Goal: Task Accomplishment & Management: Use online tool/utility

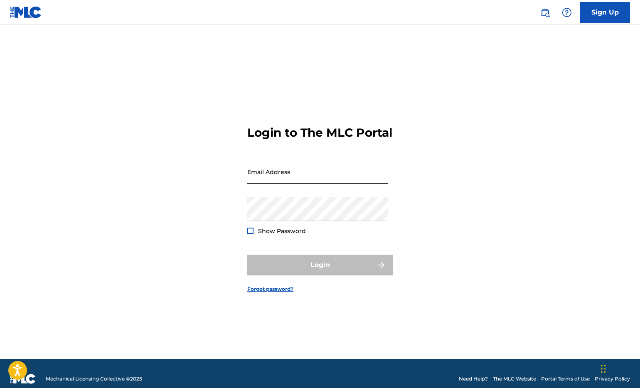
click at [291, 181] on input "Email Address" at bounding box center [317, 172] width 141 height 24
type input "[EMAIL_ADDRESS][DOMAIN_NAME]"
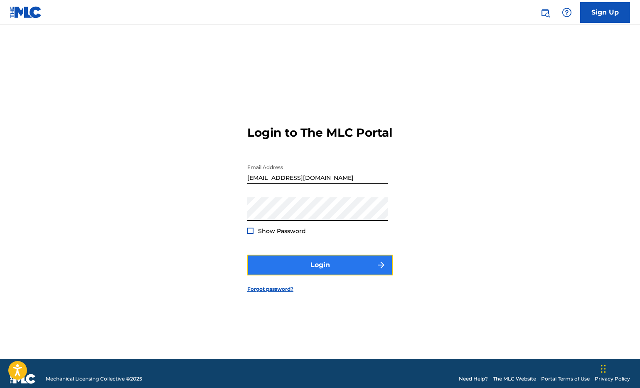
click at [306, 269] on button "Login" at bounding box center [320, 265] width 146 height 21
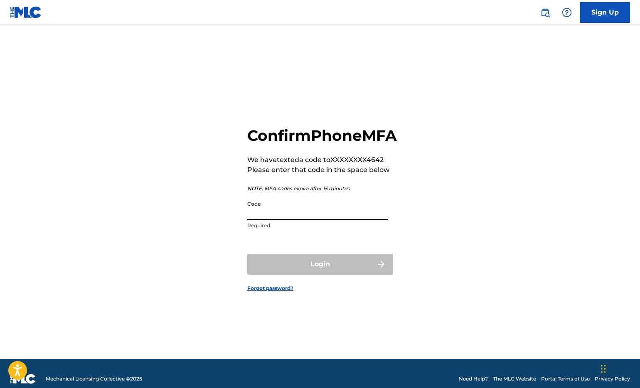
click at [268, 220] on input "Code" at bounding box center [317, 209] width 141 height 24
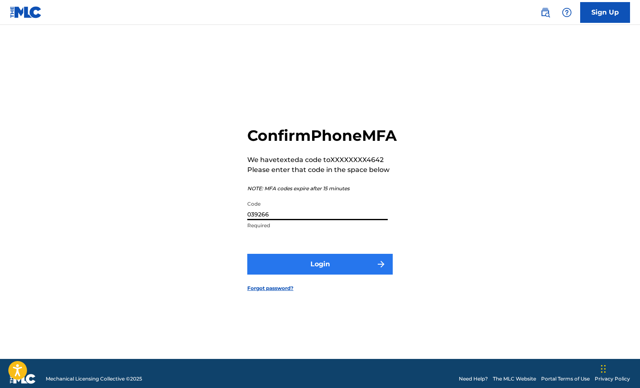
type input "039266"
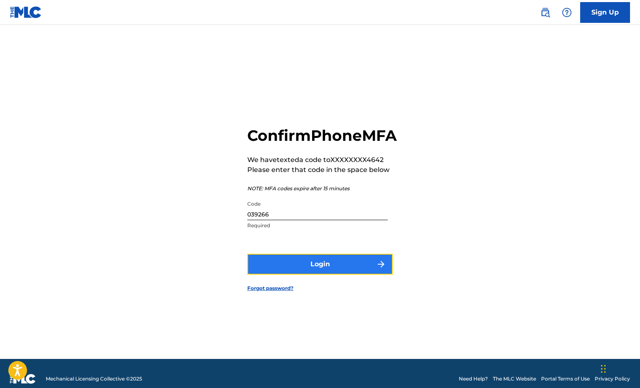
click at [295, 275] on button "Login" at bounding box center [320, 264] width 146 height 21
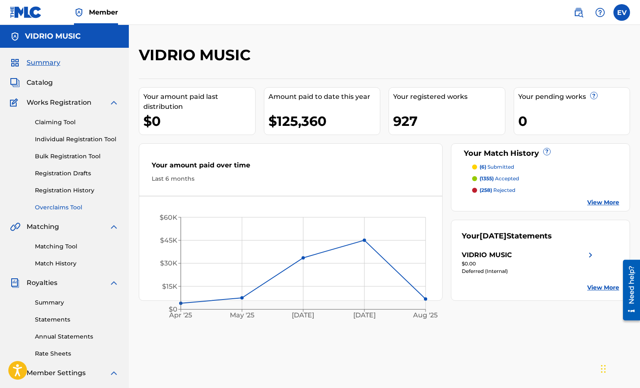
click at [57, 207] on link "Overclaims Tool" at bounding box center [77, 207] width 84 height 9
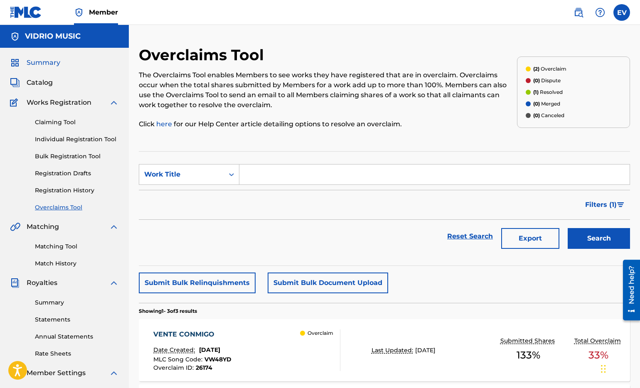
click at [41, 64] on span "Summary" at bounding box center [44, 63] width 34 height 10
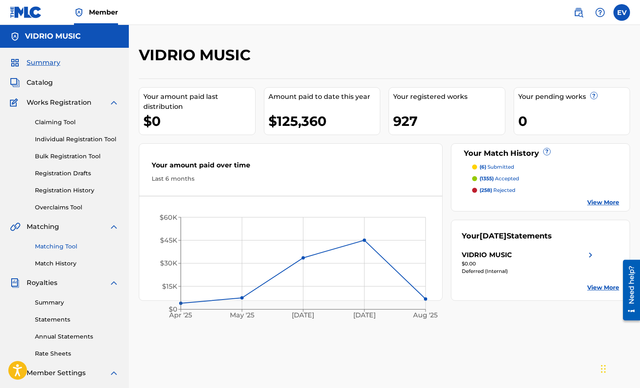
click at [55, 245] on link "Matching Tool" at bounding box center [77, 246] width 84 height 9
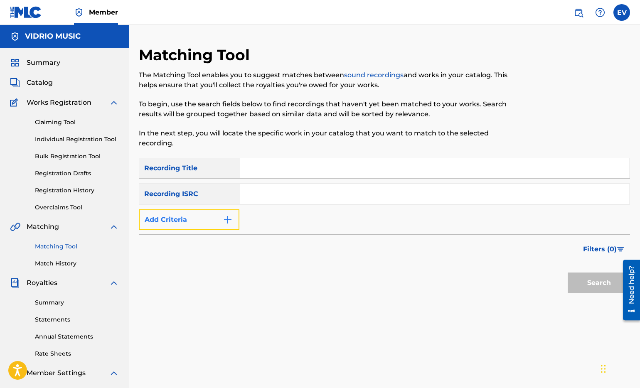
click at [233, 220] on button "Add Criteria" at bounding box center [189, 220] width 101 height 21
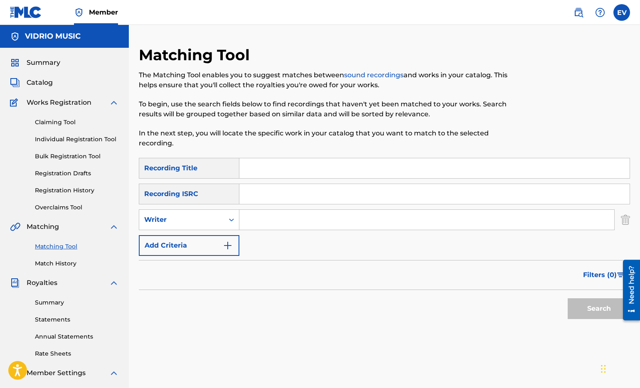
click at [259, 224] on input "Search Form" at bounding box center [427, 220] width 375 height 20
type input "[PERSON_NAME]"
click at [591, 306] on button "Search" at bounding box center [599, 309] width 62 height 21
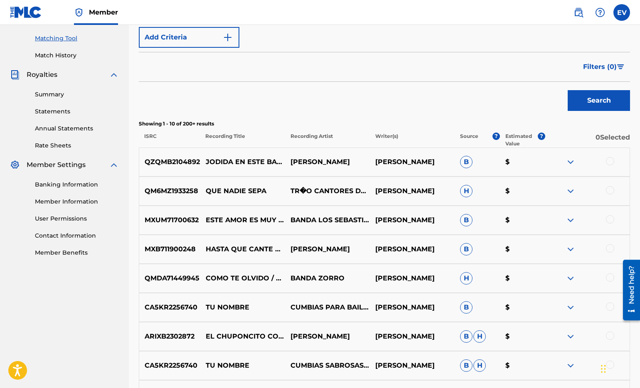
scroll to position [194, 0]
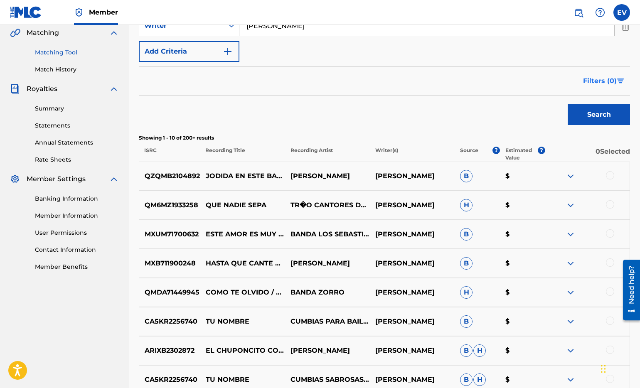
click at [590, 84] on span "Filters ( 0 )" at bounding box center [600, 81] width 34 height 10
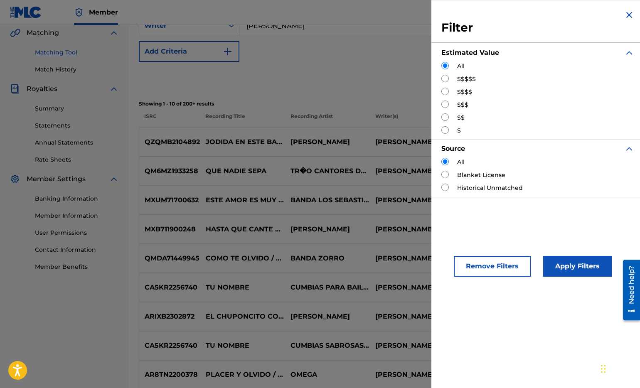
click at [446, 103] on input "Search Form" at bounding box center [445, 104] width 7 height 7
radio input "true"
click at [587, 264] on button "Apply Filters" at bounding box center [578, 266] width 69 height 21
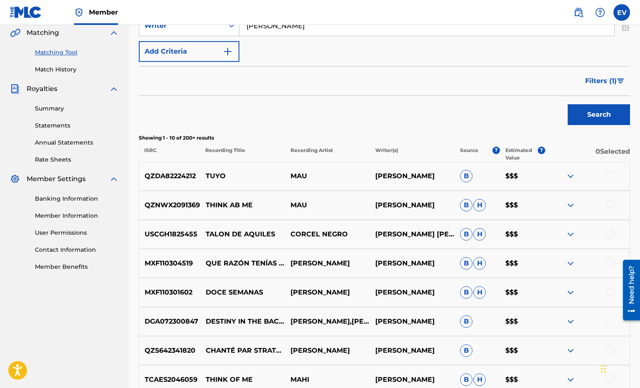
scroll to position [148, 0]
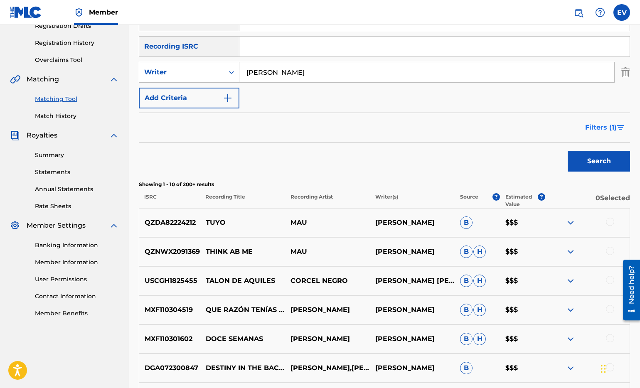
click at [601, 128] on span "Filters ( 1 )" at bounding box center [602, 128] width 32 height 10
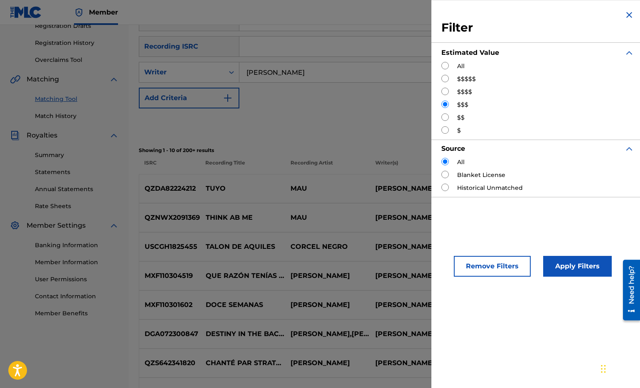
click at [445, 117] on input "Search Form" at bounding box center [445, 117] width 7 height 7
radio input "true"
click at [563, 272] on button "Apply Filters" at bounding box center [578, 266] width 69 height 21
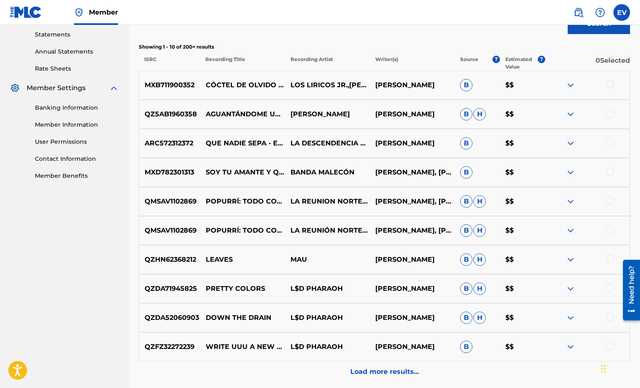
scroll to position [291, 0]
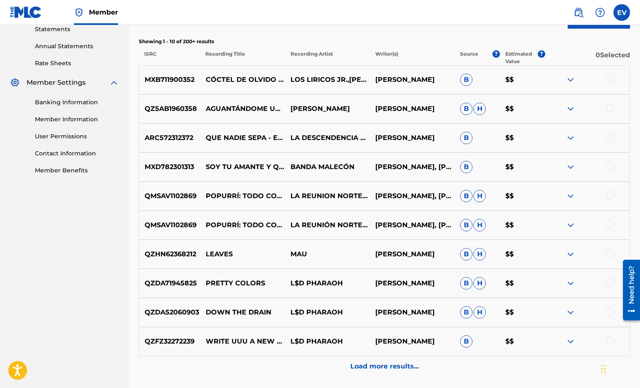
click at [610, 222] on div at bounding box center [610, 224] width 8 height 8
click at [610, 195] on div at bounding box center [610, 195] width 8 height 8
click at [574, 315] on button "Match 2 Groups" at bounding box center [585, 320] width 92 height 21
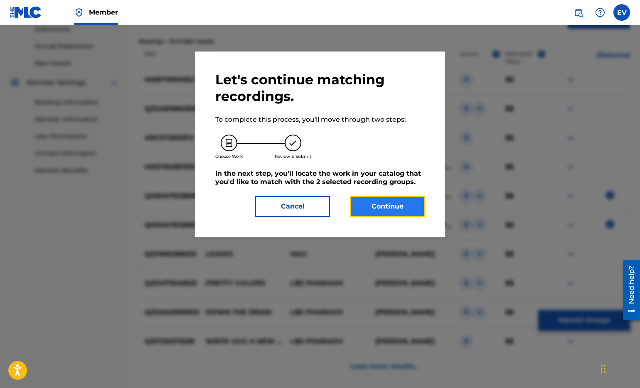
click at [383, 205] on button "Continue" at bounding box center [387, 206] width 75 height 21
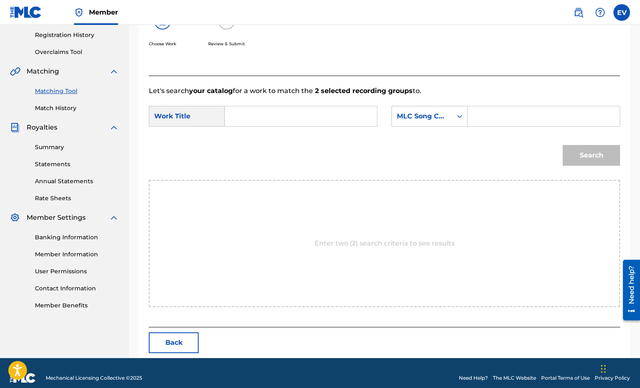
scroll to position [166, 0]
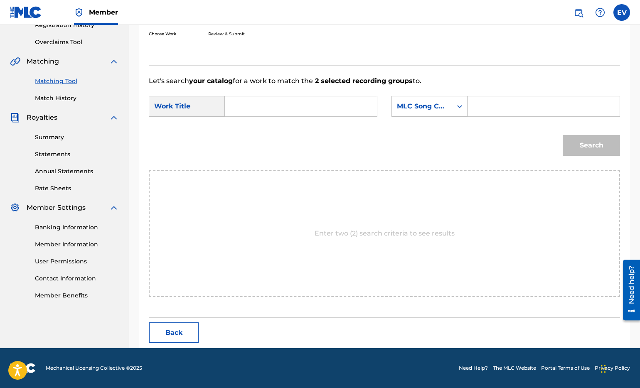
click at [249, 109] on input "Search Form" at bounding box center [301, 106] width 138 height 20
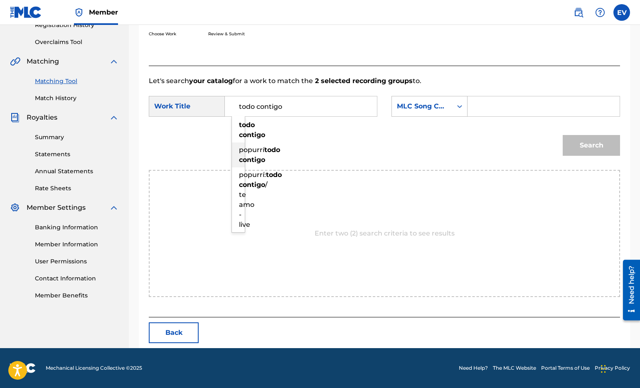
click at [246, 155] on div "popurrí todo contigo" at bounding box center [239, 155] width 14 height 25
type input "popurrí todo contigo"
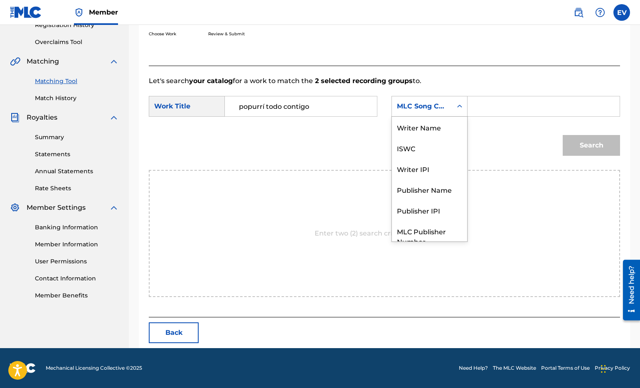
click at [465, 106] on div "Search Form" at bounding box center [459, 106] width 15 height 15
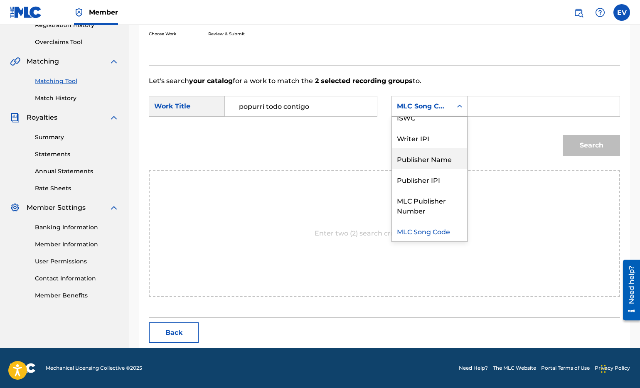
click at [444, 164] on div "Publisher Name" at bounding box center [429, 158] width 75 height 21
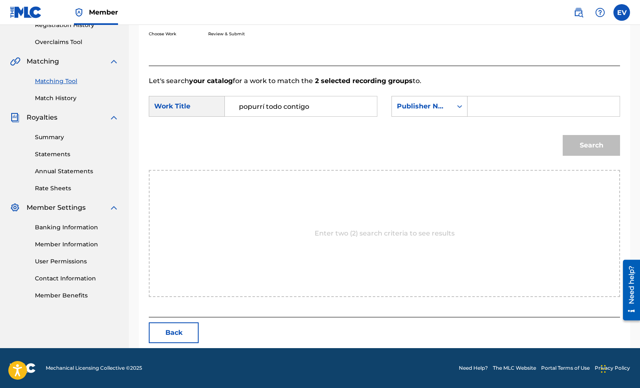
click at [489, 122] on form "SearchWithCriteria475e30ec-f362-493d-9835-7f9d3bf38239 Work Title popurrí todo …" at bounding box center [385, 128] width 472 height 84
click at [490, 113] on input "Search Form" at bounding box center [544, 106] width 138 height 20
type input "vidrio music"
click at [563, 135] on button "Search" at bounding box center [591, 145] width 57 height 21
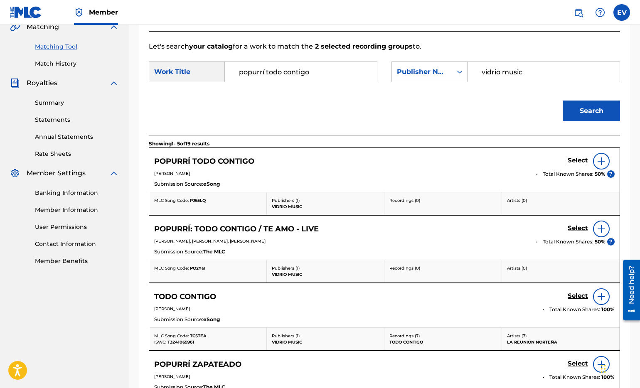
scroll to position [201, 0]
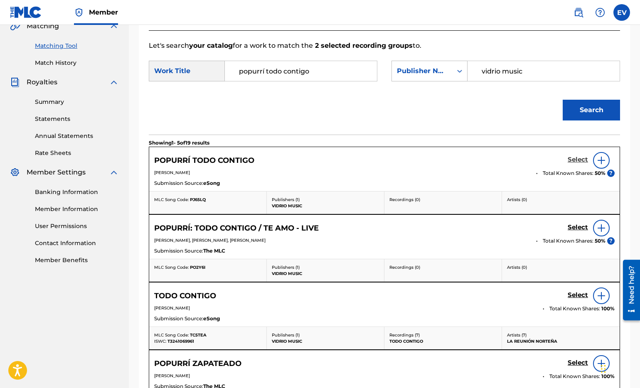
click at [576, 158] on h5 "Select" at bounding box center [578, 160] width 20 height 8
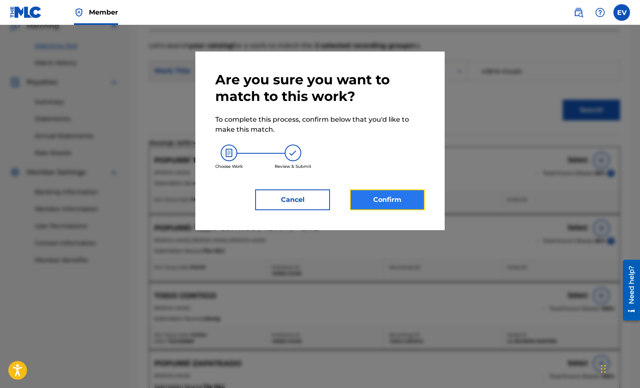
click at [376, 200] on button "Confirm" at bounding box center [387, 200] width 75 height 21
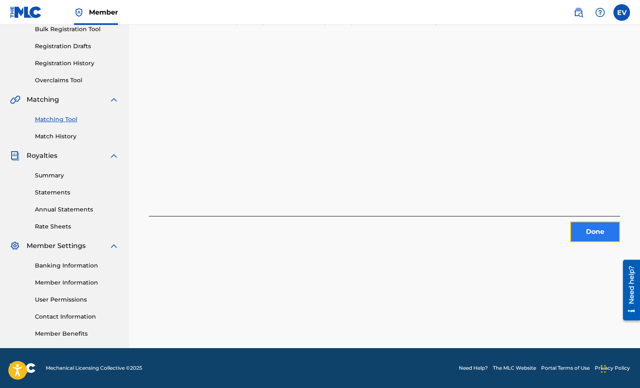
click at [589, 233] on button "Done" at bounding box center [596, 232] width 50 height 21
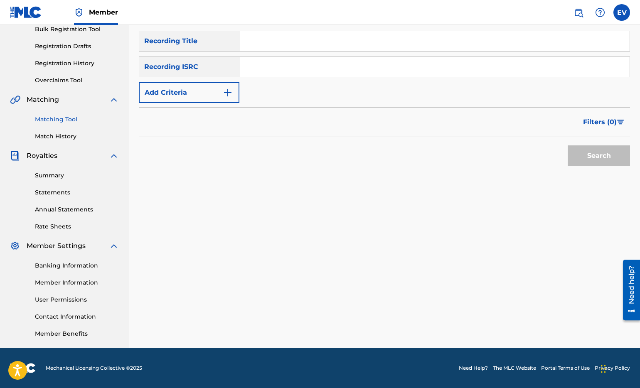
scroll to position [0, 0]
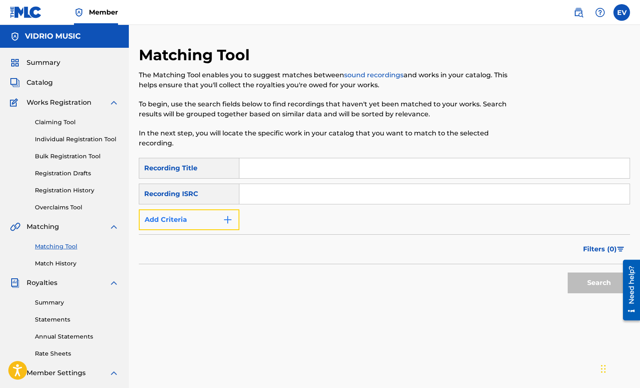
click at [225, 223] on img "Search Form" at bounding box center [228, 220] width 10 height 10
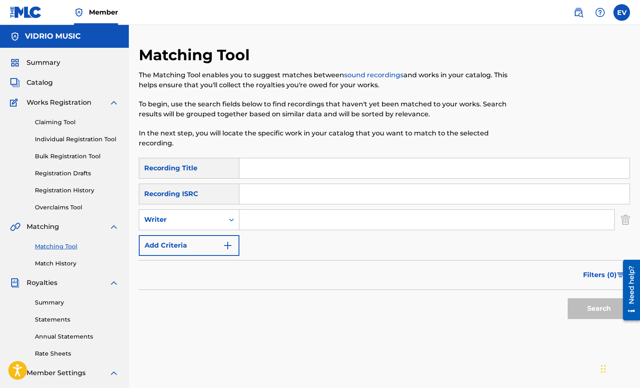
click at [262, 221] on input "Search Form" at bounding box center [427, 220] width 375 height 20
type input "[PERSON_NAME]"
click at [601, 311] on button "Search" at bounding box center [599, 309] width 62 height 21
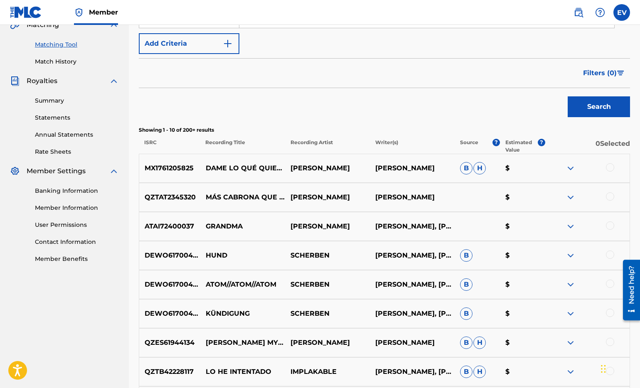
scroll to position [203, 0]
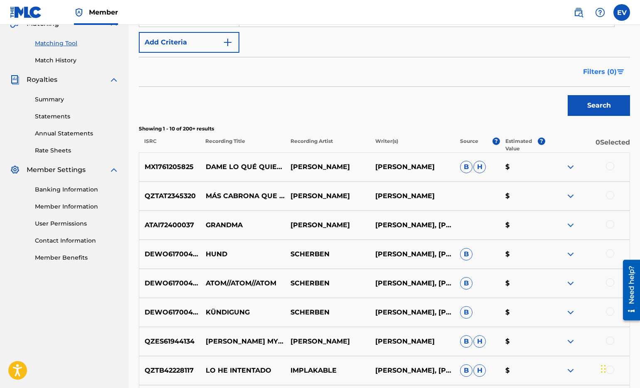
click at [601, 72] on span "Filters ( 0 )" at bounding box center [600, 72] width 34 height 10
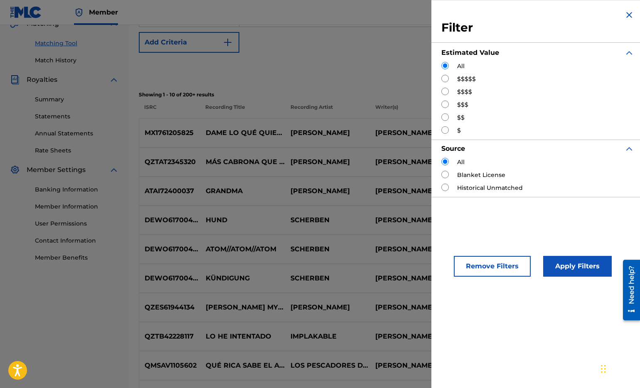
click at [446, 89] on input "Search Form" at bounding box center [445, 91] width 7 height 7
radio input "true"
click at [574, 276] on button "Apply Filters" at bounding box center [578, 266] width 69 height 21
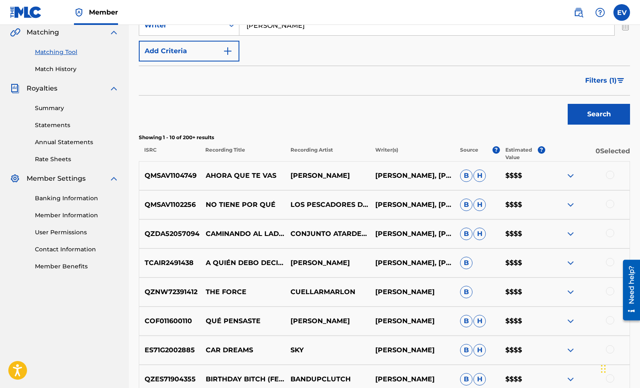
scroll to position [208, 0]
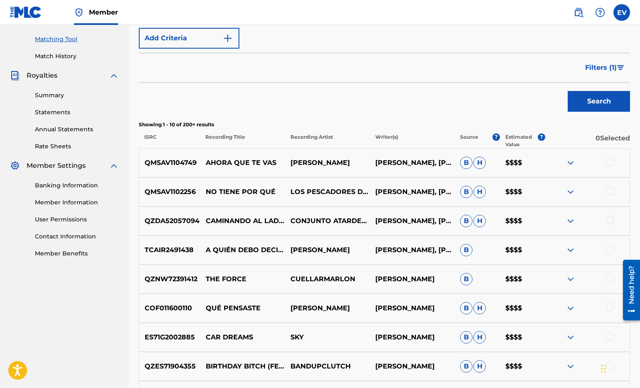
click at [610, 191] on div at bounding box center [610, 191] width 8 height 8
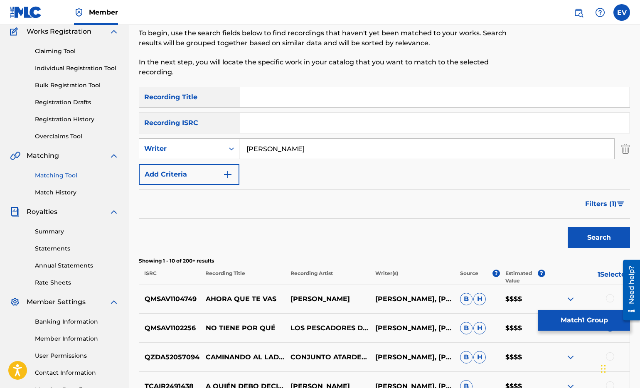
scroll to position [55, 0]
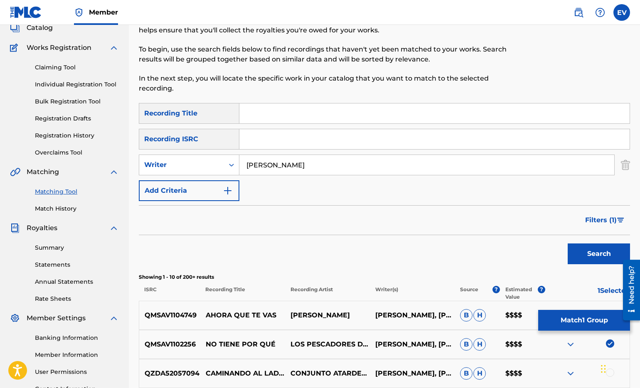
click at [267, 119] on input "Search Form" at bounding box center [435, 114] width 390 height 20
type input "no tiene por que"
click at [568, 244] on button "Search" at bounding box center [599, 254] width 62 height 21
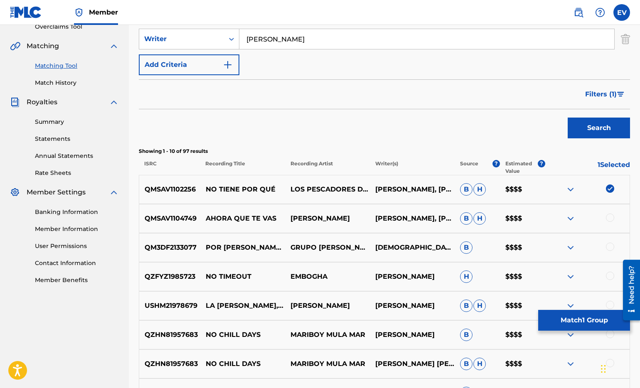
scroll to position [217, 0]
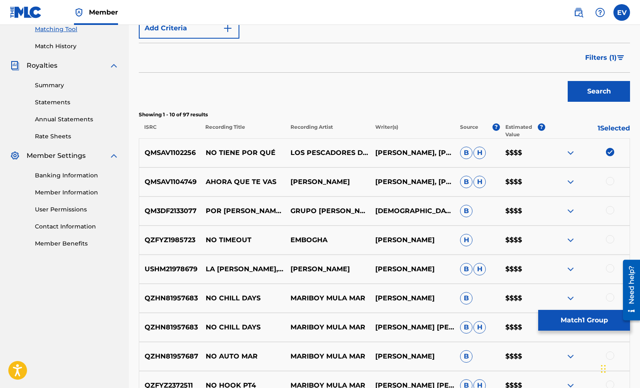
click at [570, 152] on img at bounding box center [571, 153] width 10 height 10
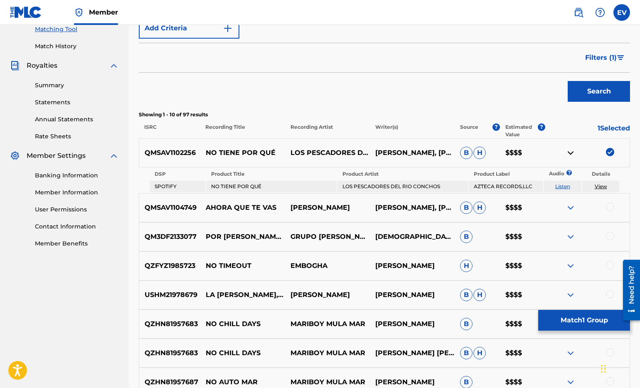
click at [570, 152] on img at bounding box center [571, 153] width 10 height 10
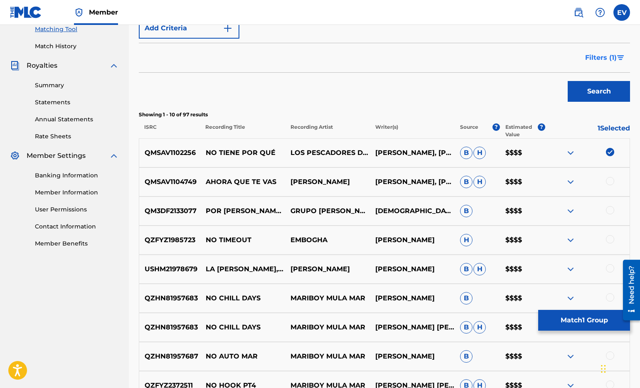
click at [608, 55] on span "Filters ( 1 )" at bounding box center [602, 58] width 32 height 10
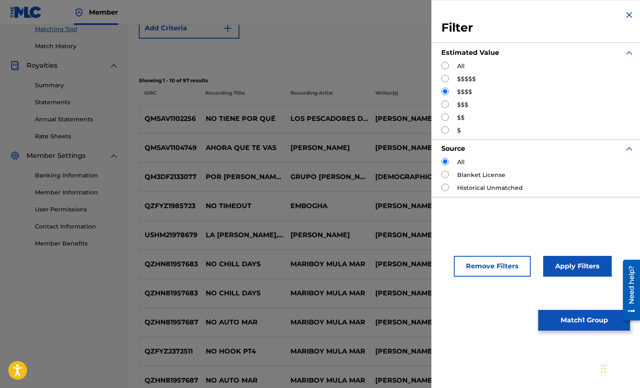
click at [446, 64] on input "Search Form" at bounding box center [445, 65] width 7 height 7
radio input "true"
click at [568, 263] on button "Apply Filters" at bounding box center [578, 266] width 69 height 21
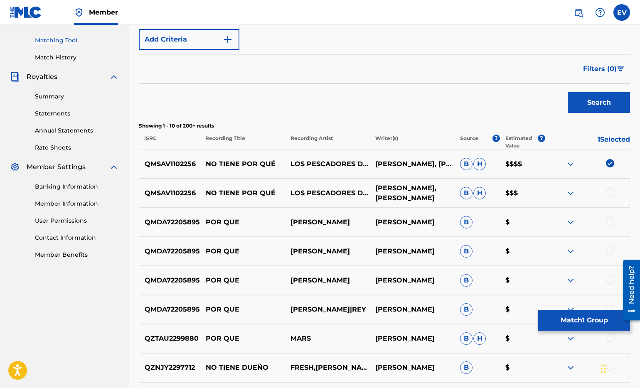
scroll to position [215, 0]
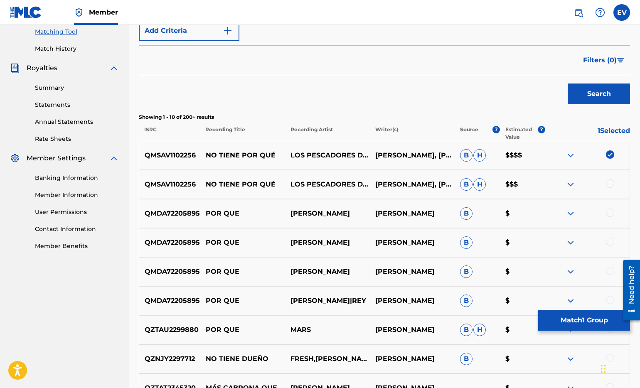
click at [610, 183] on div at bounding box center [610, 184] width 8 height 8
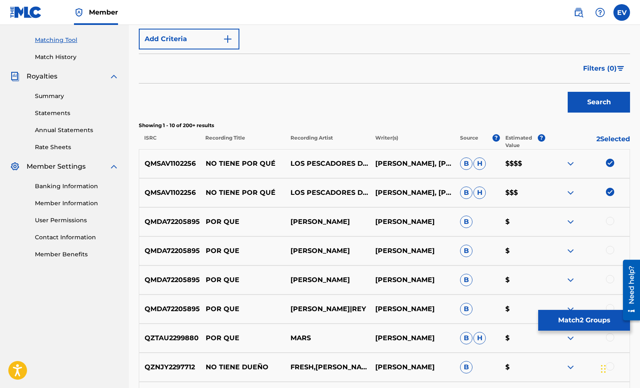
scroll to position [195, 0]
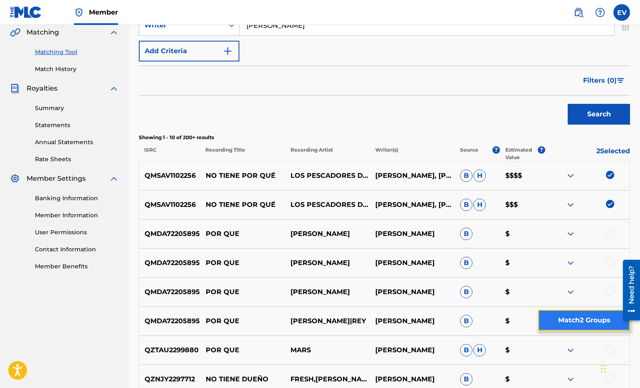
click at [573, 316] on button "Match 2 Groups" at bounding box center [585, 320] width 92 height 21
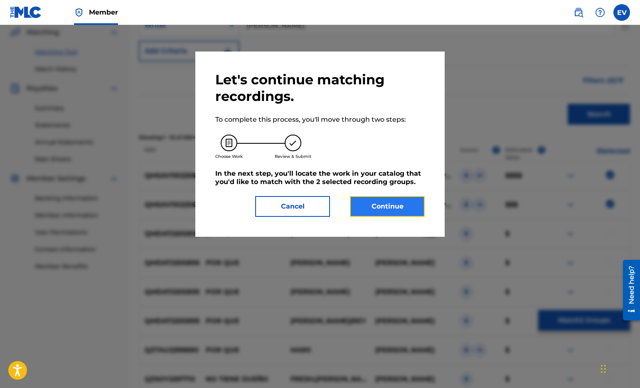
click at [408, 202] on button "Continue" at bounding box center [387, 206] width 75 height 21
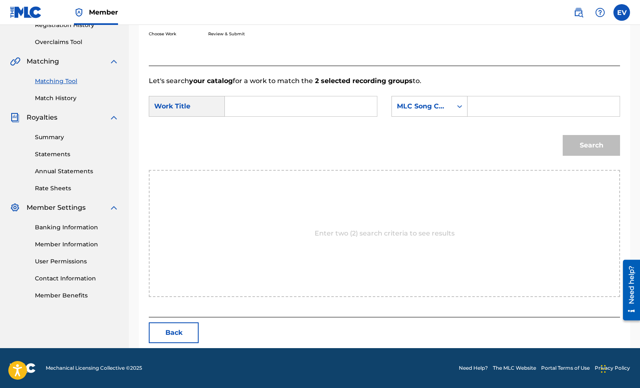
scroll to position [166, 0]
click at [234, 106] on input "Search Form" at bounding box center [301, 106] width 138 height 20
type input "no tiene porque"
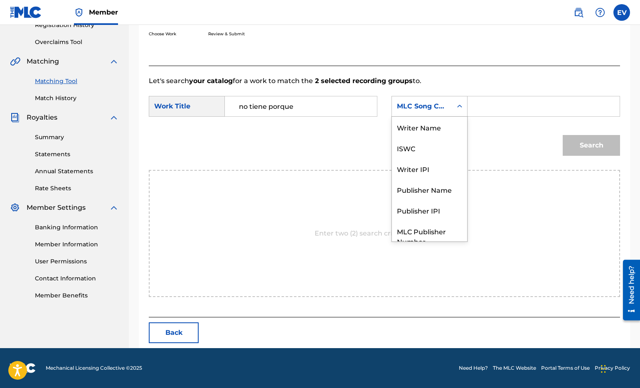
click at [462, 111] on div "Search Form" at bounding box center [459, 106] width 15 height 15
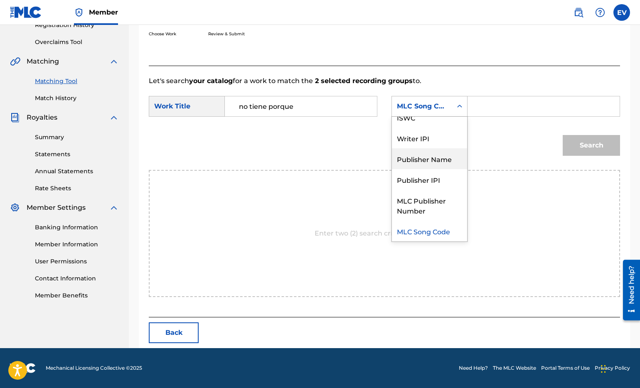
click at [447, 156] on div "Publisher Name" at bounding box center [429, 158] width 75 height 21
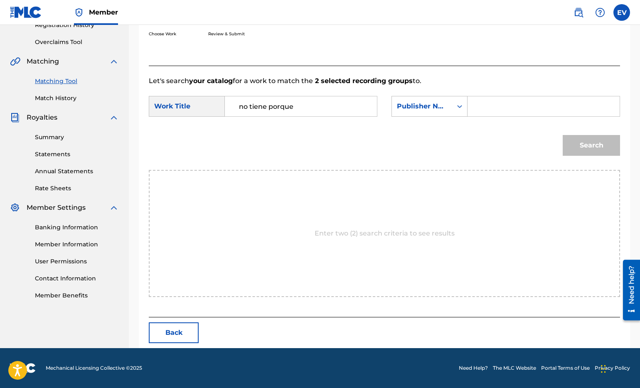
click at [489, 104] on input "Search Form" at bounding box center [544, 106] width 138 height 20
type input "vidrio music"
click at [563, 135] on button "Search" at bounding box center [591, 145] width 57 height 21
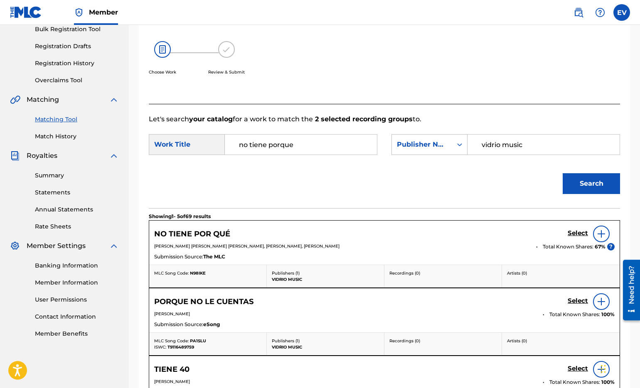
scroll to position [166, 0]
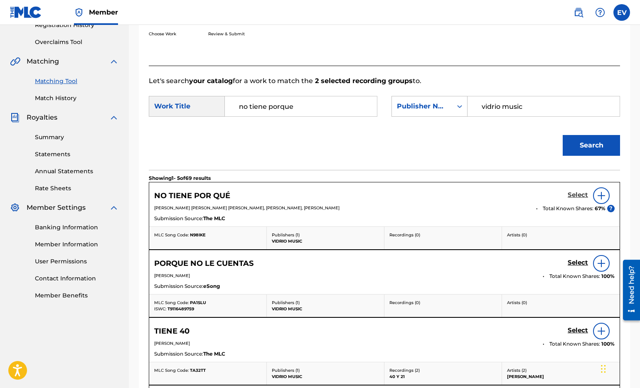
click at [577, 197] on h5 "Select" at bounding box center [578, 195] width 20 height 8
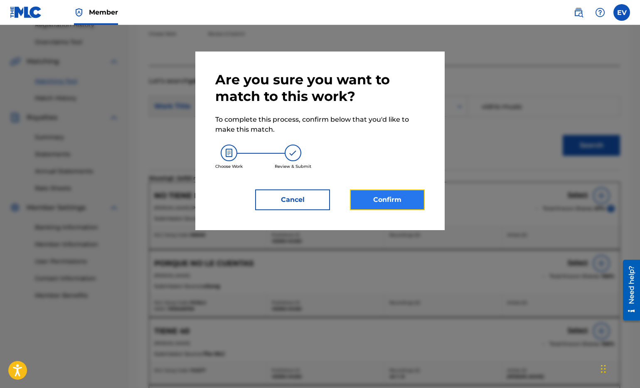
click at [394, 205] on button "Confirm" at bounding box center [387, 200] width 75 height 21
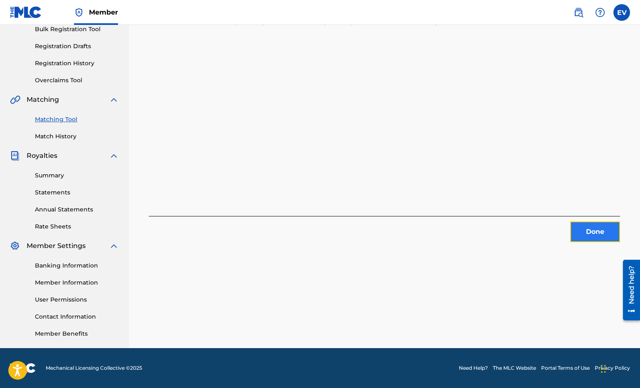
click at [580, 227] on button "Done" at bounding box center [596, 232] width 50 height 21
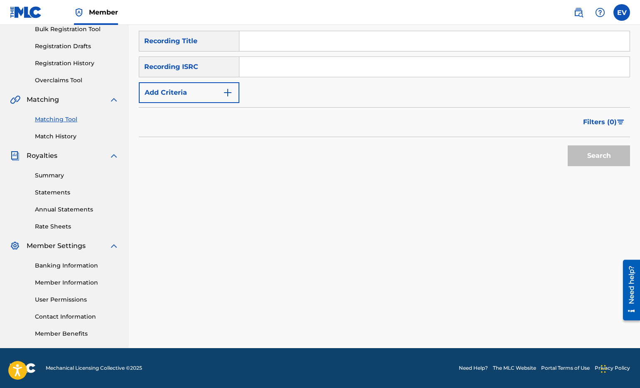
scroll to position [0, 0]
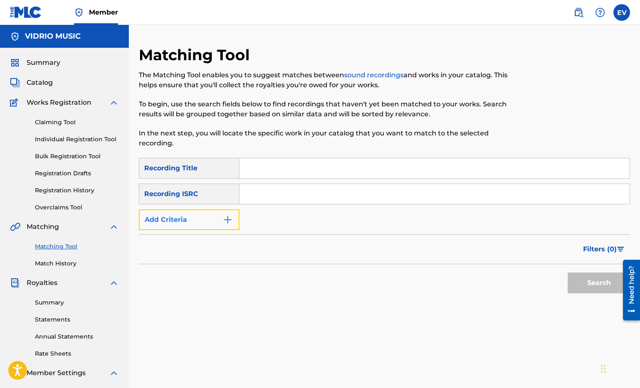
click at [230, 218] on img "Search Form" at bounding box center [228, 220] width 10 height 10
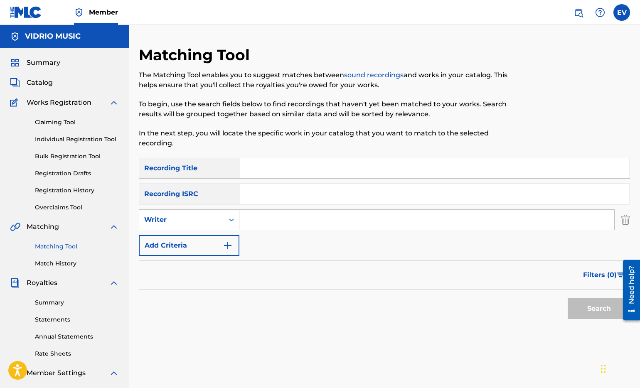
click at [260, 222] on input "Search Form" at bounding box center [427, 220] width 375 height 20
type input "[PERSON_NAME]"
click at [590, 306] on button "Search" at bounding box center [599, 309] width 62 height 21
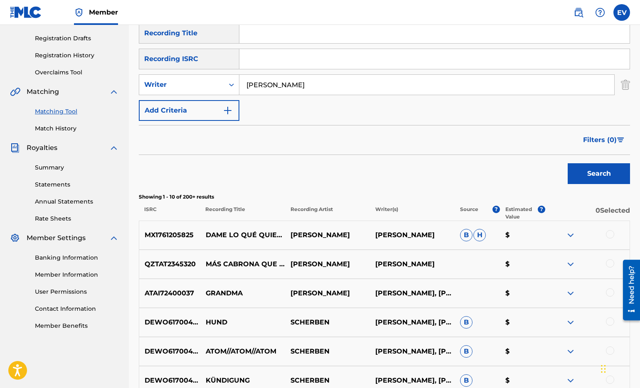
scroll to position [171, 0]
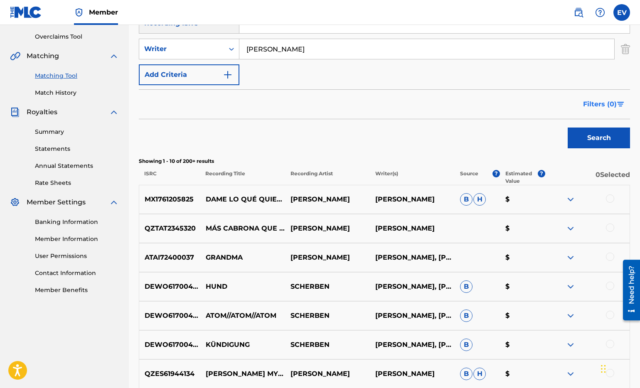
click at [590, 104] on span "Filters ( 0 )" at bounding box center [600, 104] width 34 height 10
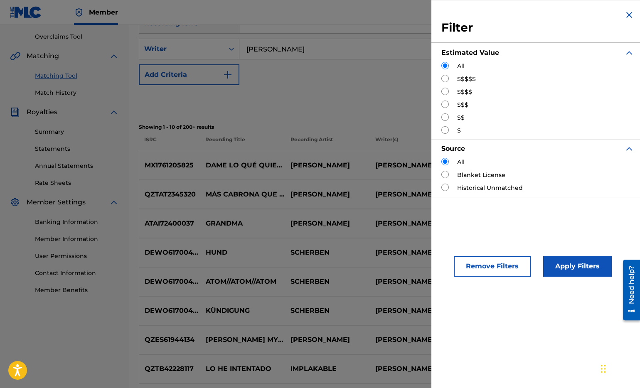
click at [443, 78] on input "Search Form" at bounding box center [445, 78] width 7 height 7
radio input "true"
click at [571, 273] on button "Apply Filters" at bounding box center [578, 266] width 69 height 21
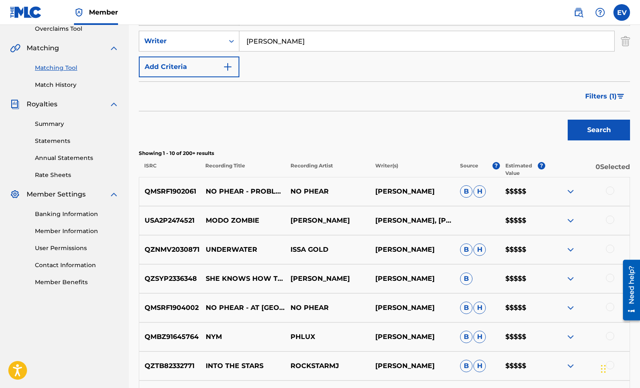
scroll to position [192, 0]
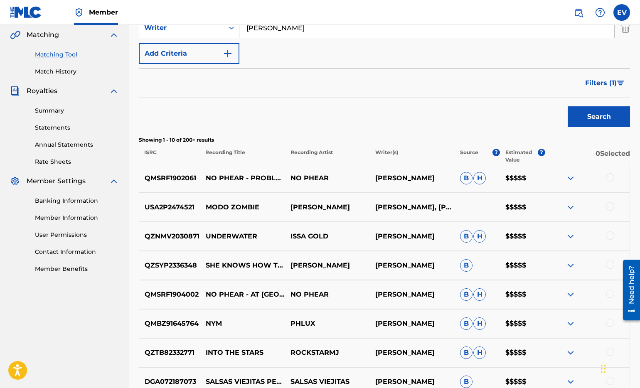
click at [570, 208] on img at bounding box center [571, 208] width 10 height 10
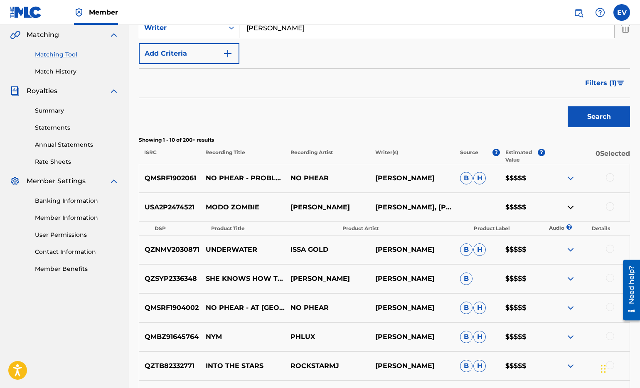
click at [570, 208] on img at bounding box center [571, 208] width 10 height 10
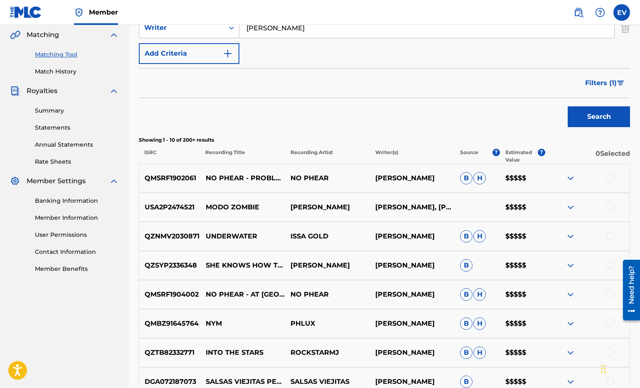
click at [612, 208] on div at bounding box center [610, 207] width 8 height 8
click at [566, 324] on button "Match 1 Group" at bounding box center [585, 320] width 92 height 21
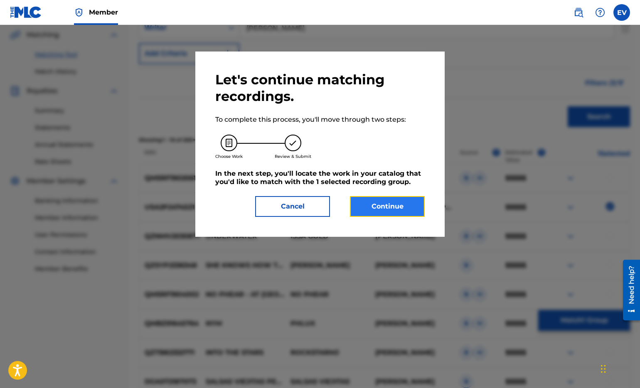
click at [391, 205] on button "Continue" at bounding box center [387, 206] width 75 height 21
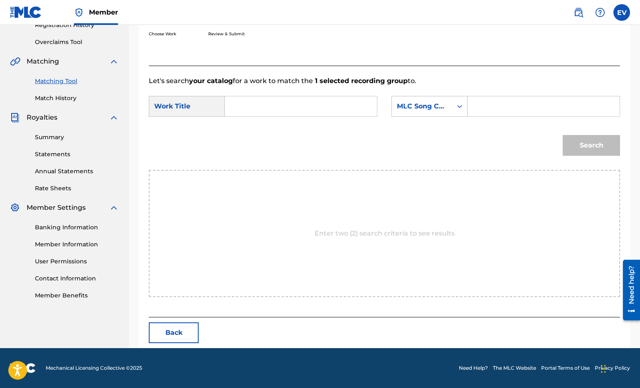
click at [247, 104] on input "Search Form" at bounding box center [301, 106] width 138 height 20
type input "modo zombie"
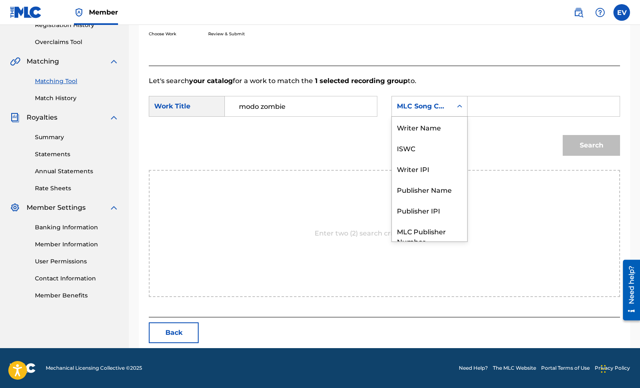
click at [464, 104] on icon "Search Form" at bounding box center [460, 106] width 8 height 8
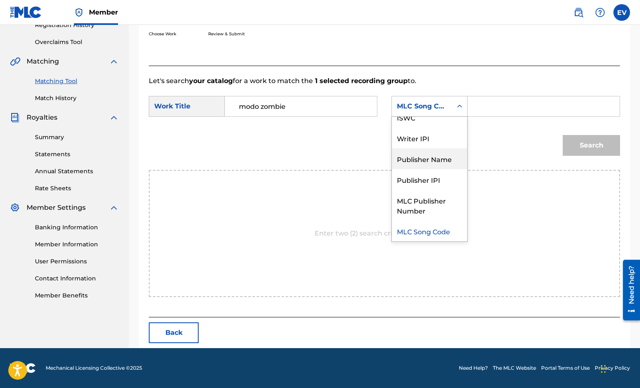
click at [446, 166] on div "Publisher Name" at bounding box center [429, 158] width 75 height 21
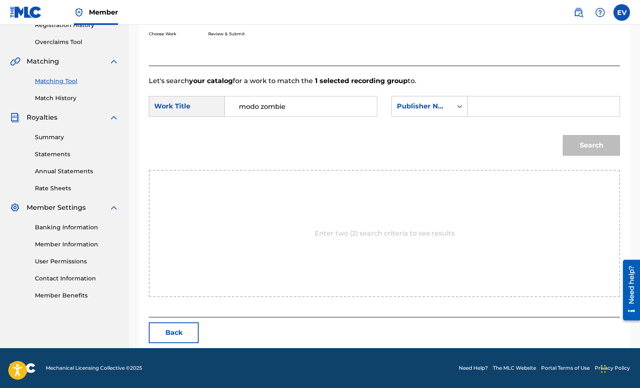
click at [484, 111] on input "Search Form" at bounding box center [544, 106] width 138 height 20
type input "vidrio music"
click at [563, 135] on button "Search" at bounding box center [591, 145] width 57 height 21
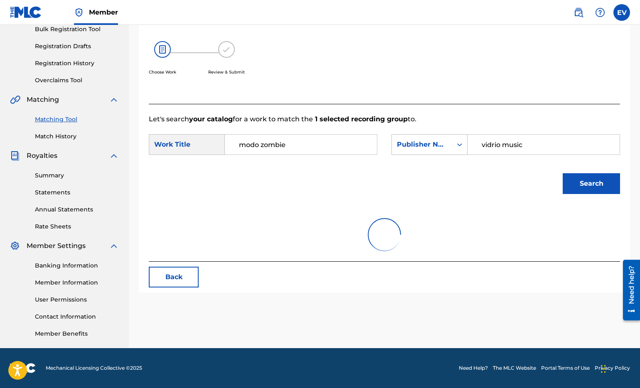
scroll to position [141, 0]
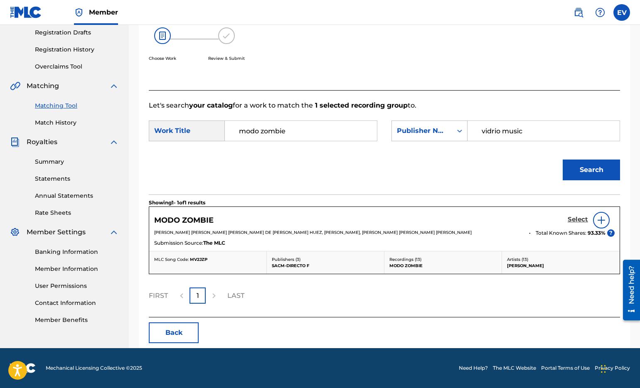
click at [573, 217] on h5 "Select" at bounding box center [578, 220] width 20 height 8
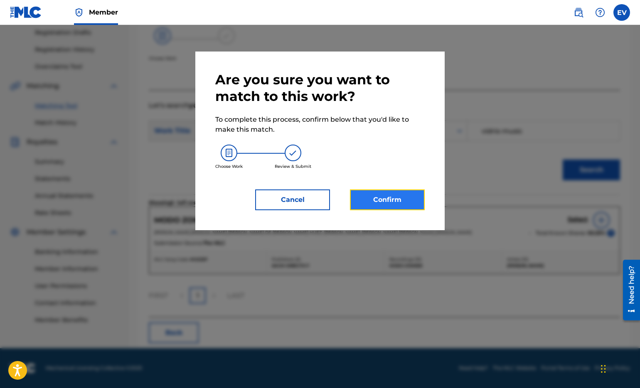
click at [390, 200] on button "Confirm" at bounding box center [387, 200] width 75 height 21
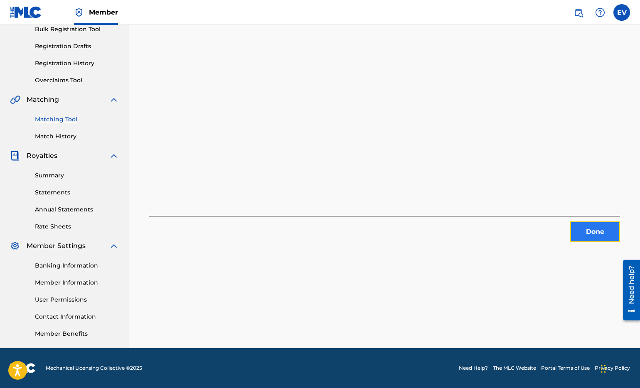
click at [591, 233] on button "Done" at bounding box center [596, 232] width 50 height 21
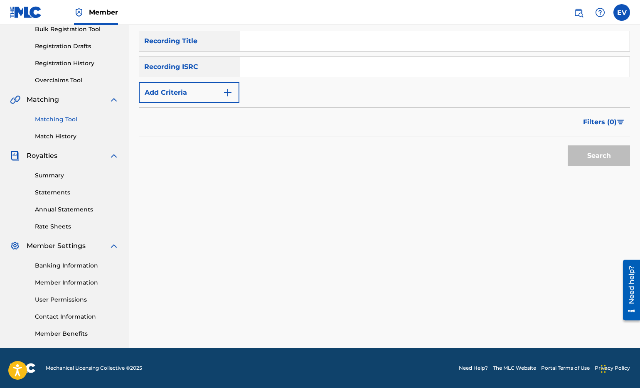
scroll to position [0, 0]
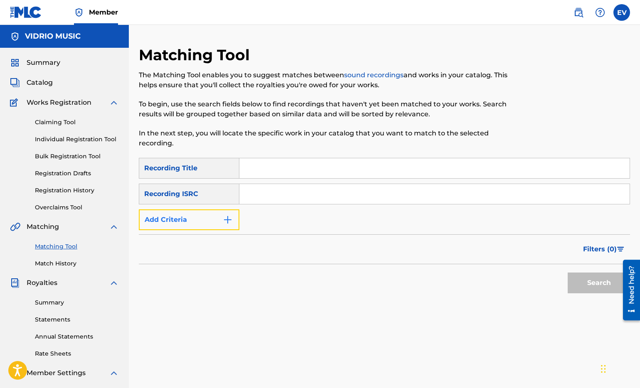
click at [230, 220] on img "Search Form" at bounding box center [228, 220] width 10 height 10
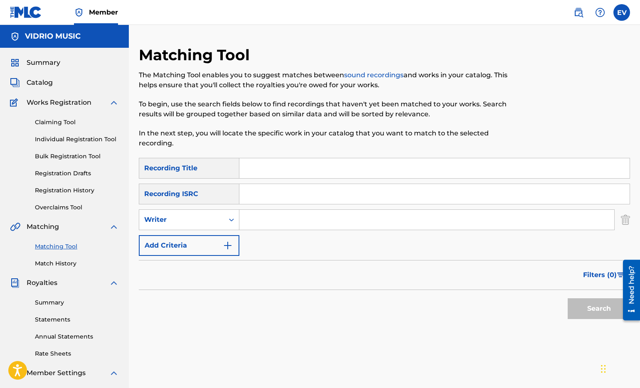
click at [262, 217] on input "Search Form" at bounding box center [427, 220] width 375 height 20
type input "[PERSON_NAME]"
click at [581, 307] on button "Search" at bounding box center [599, 309] width 62 height 21
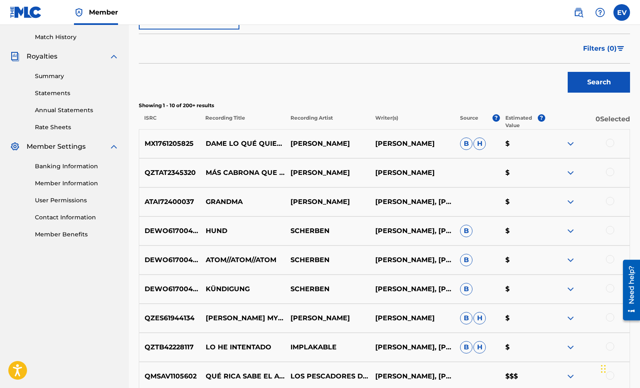
scroll to position [361, 0]
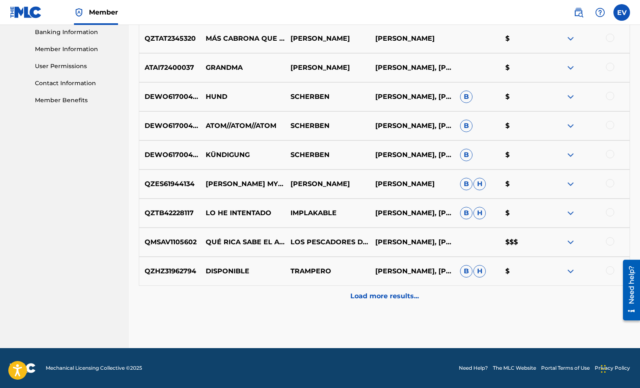
click at [609, 243] on div at bounding box center [610, 241] width 8 height 8
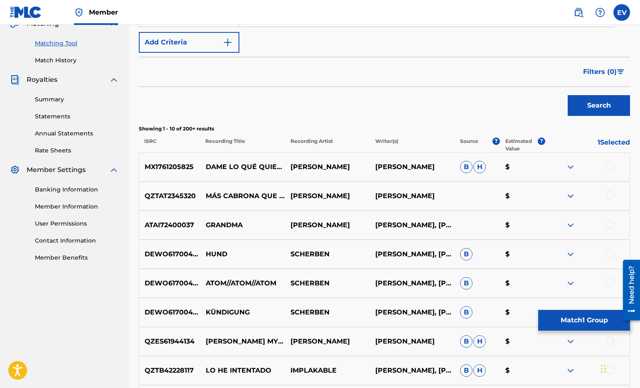
scroll to position [0, 0]
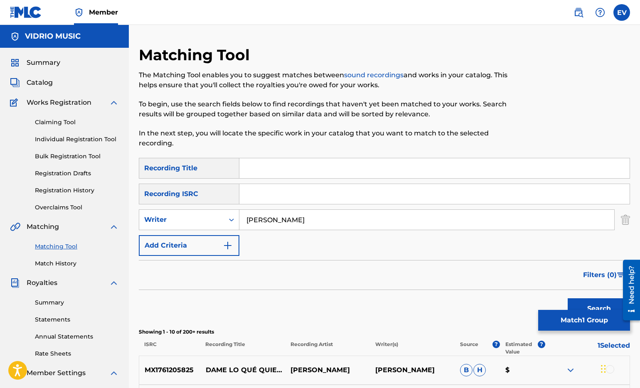
click at [256, 168] on input "Search Form" at bounding box center [435, 168] width 390 height 20
type input "que rica sabe el agua"
click at [568, 299] on button "Search" at bounding box center [599, 309] width 62 height 21
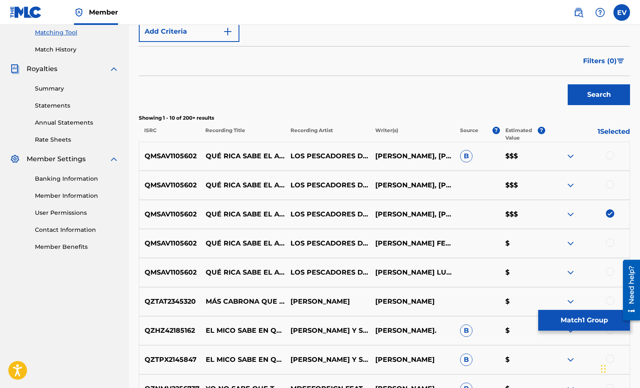
scroll to position [250, 0]
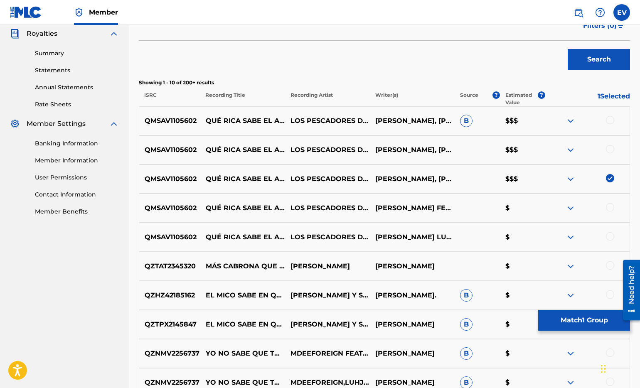
click at [614, 120] on div at bounding box center [610, 120] width 8 height 8
click at [610, 150] on div at bounding box center [610, 149] width 8 height 8
click at [610, 208] on div at bounding box center [610, 207] width 8 height 8
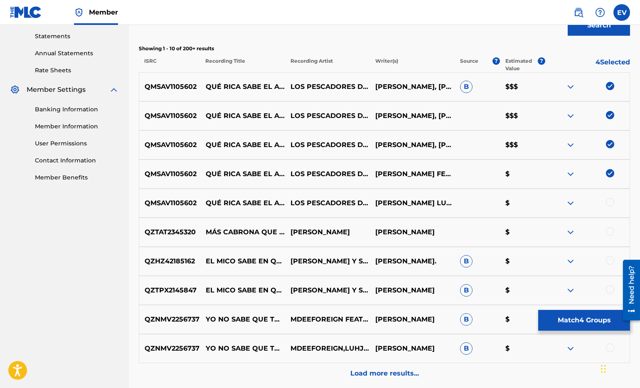
scroll to position [286, 0]
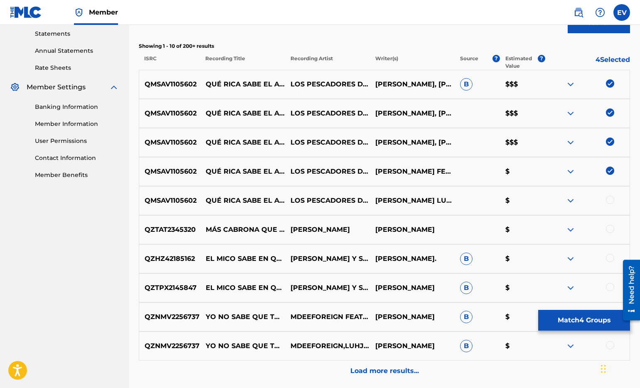
click at [610, 199] on div at bounding box center [610, 200] width 8 height 8
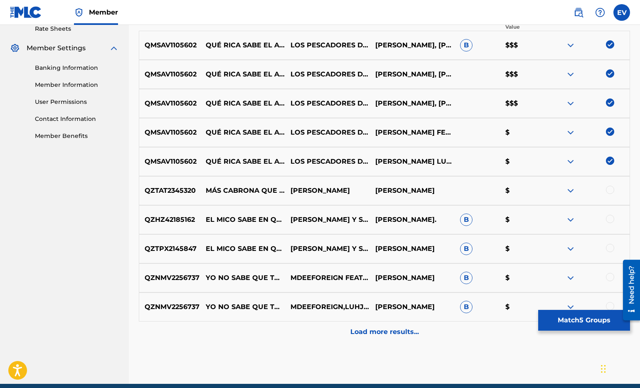
scroll to position [332, 0]
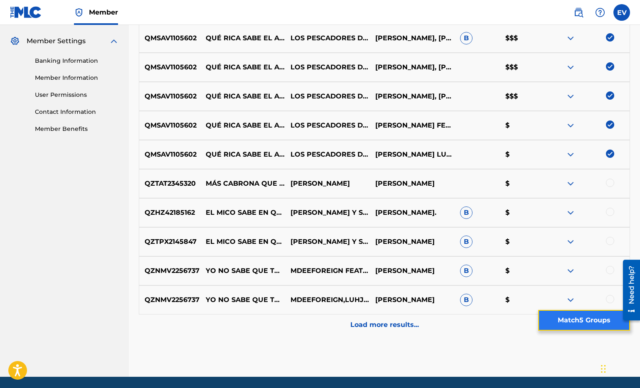
click at [574, 323] on button "Match 5 Groups" at bounding box center [585, 320] width 92 height 21
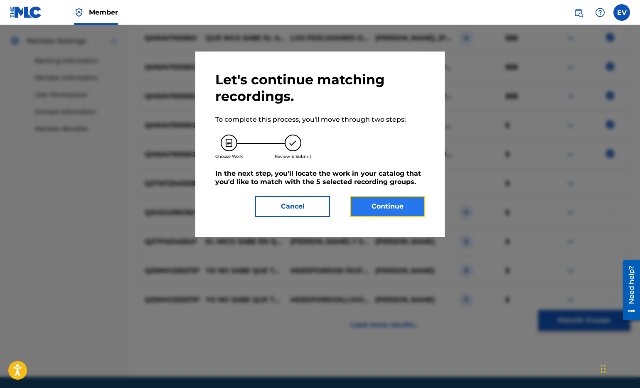
click at [397, 206] on button "Continue" at bounding box center [387, 206] width 75 height 21
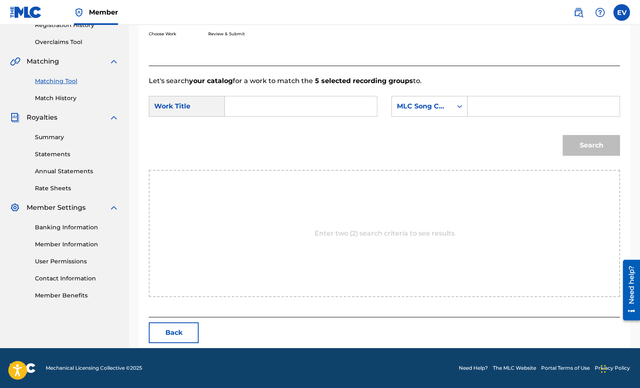
click at [240, 105] on input "Search Form" at bounding box center [301, 106] width 138 height 20
type input "que rica sabe el agua"
click at [460, 107] on icon "Search Form" at bounding box center [460, 106] width 8 height 8
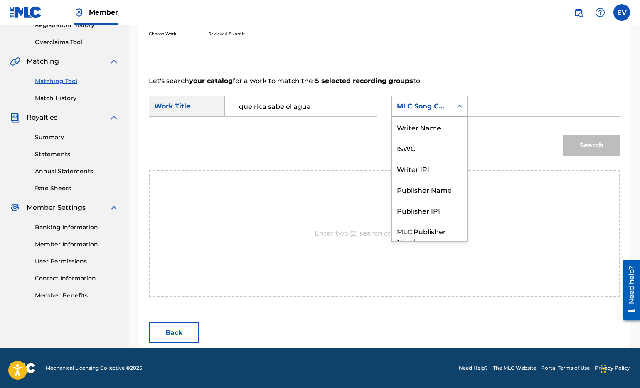
scroll to position [31, 0]
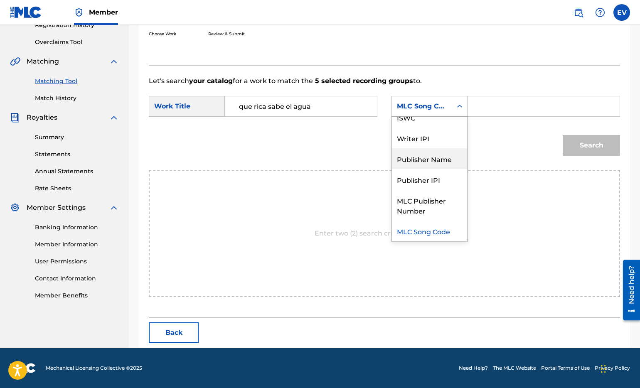
click at [445, 158] on div "Publisher Name" at bounding box center [429, 158] width 75 height 21
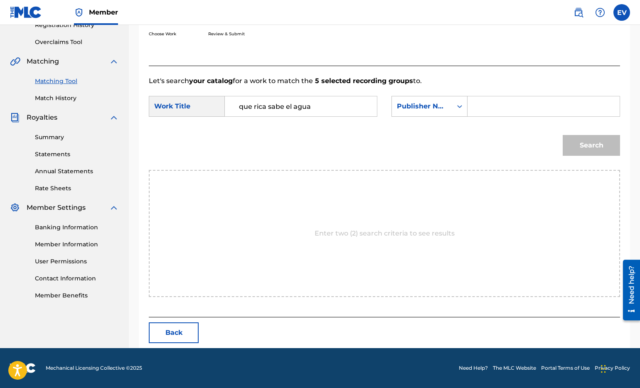
click at [488, 109] on input "Search Form" at bounding box center [544, 106] width 138 height 20
type input "vidrio music"
click at [563, 135] on button "Search" at bounding box center [591, 145] width 57 height 21
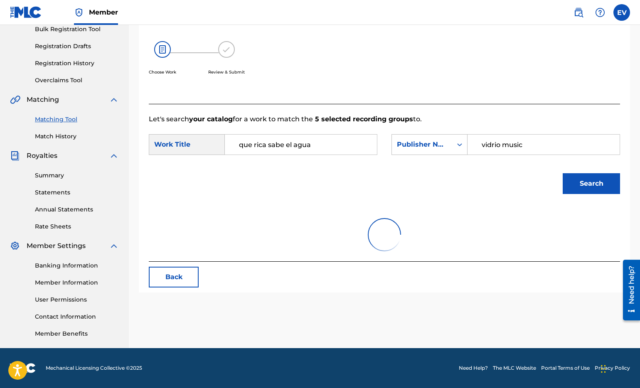
scroll to position [166, 0]
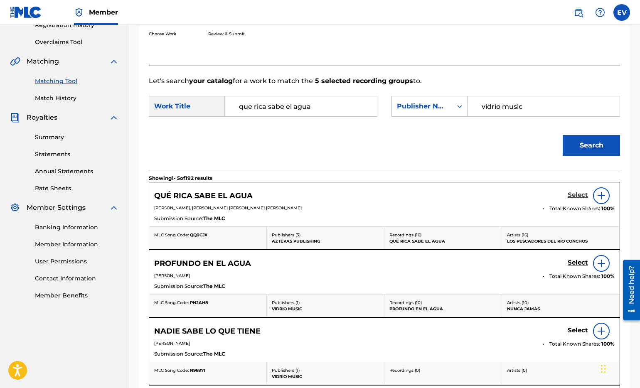
click at [576, 193] on h5 "Select" at bounding box center [578, 195] width 20 height 8
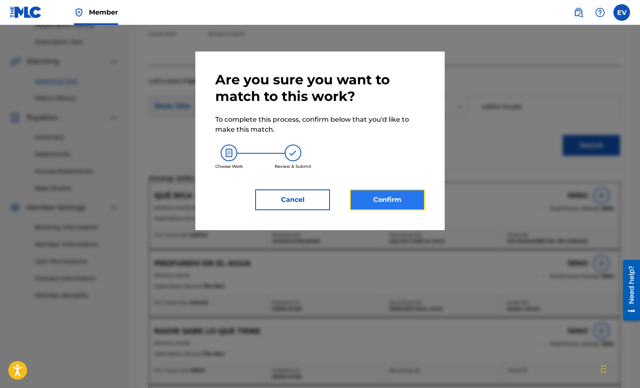
click at [361, 201] on button "Confirm" at bounding box center [387, 200] width 75 height 21
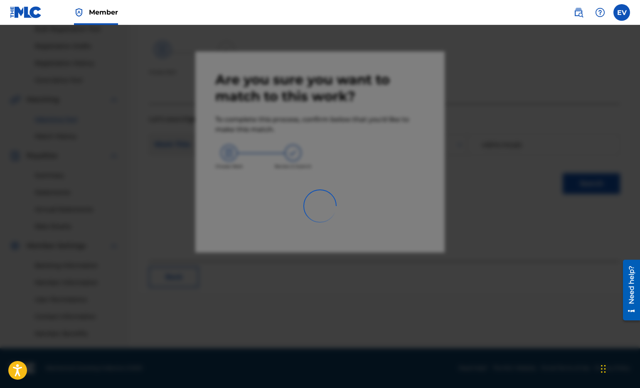
scroll to position [127, 0]
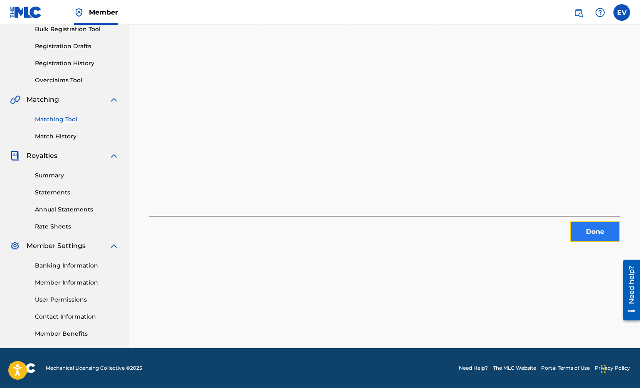
click at [594, 232] on button "Done" at bounding box center [596, 232] width 50 height 21
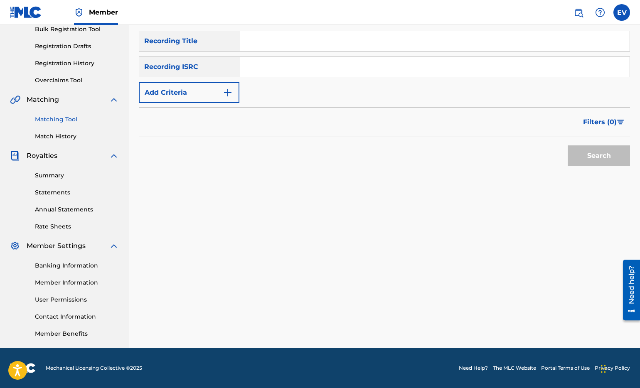
scroll to position [0, 0]
